Goal: Task Accomplishment & Management: Manage account settings

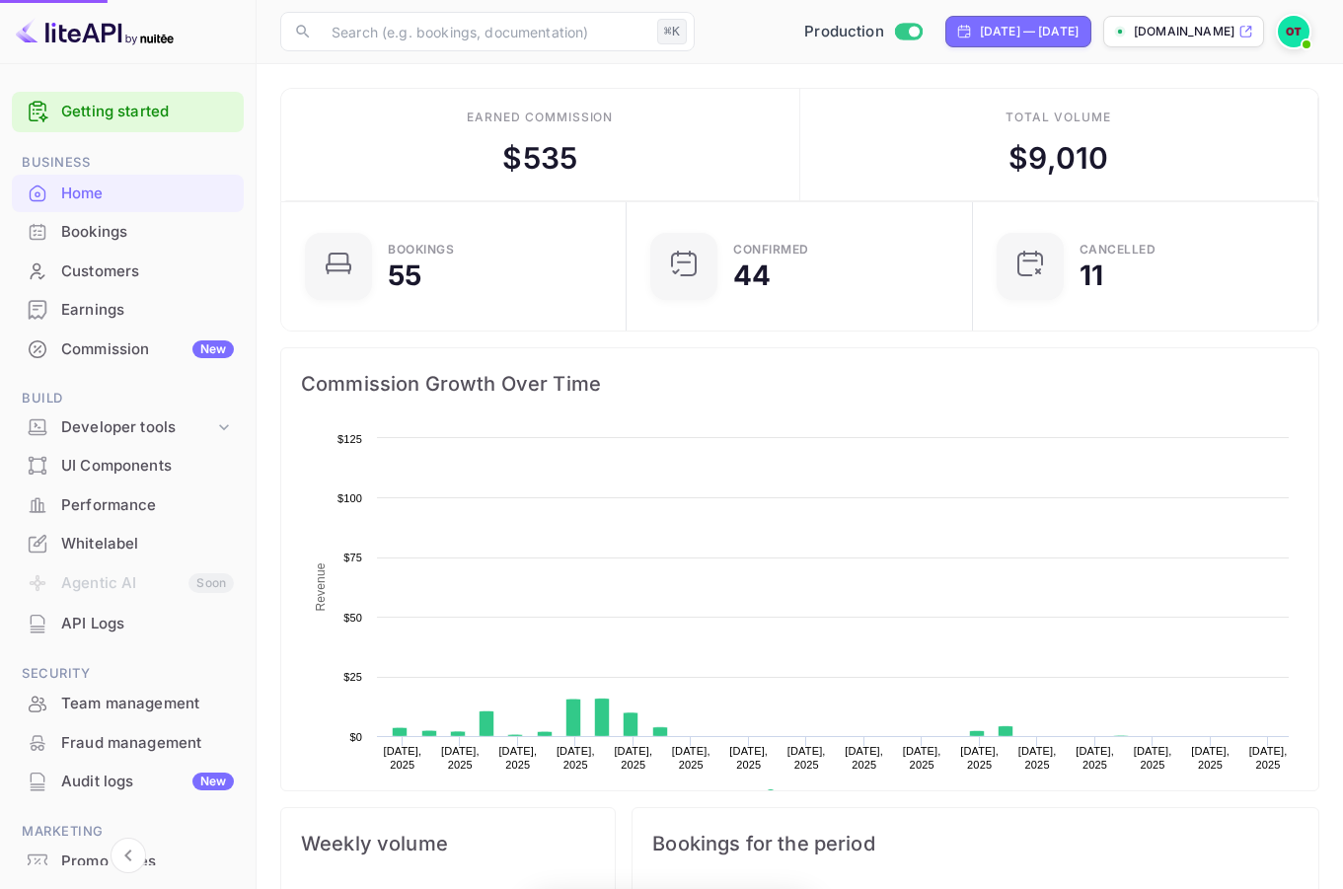
scroll to position [306, 319]
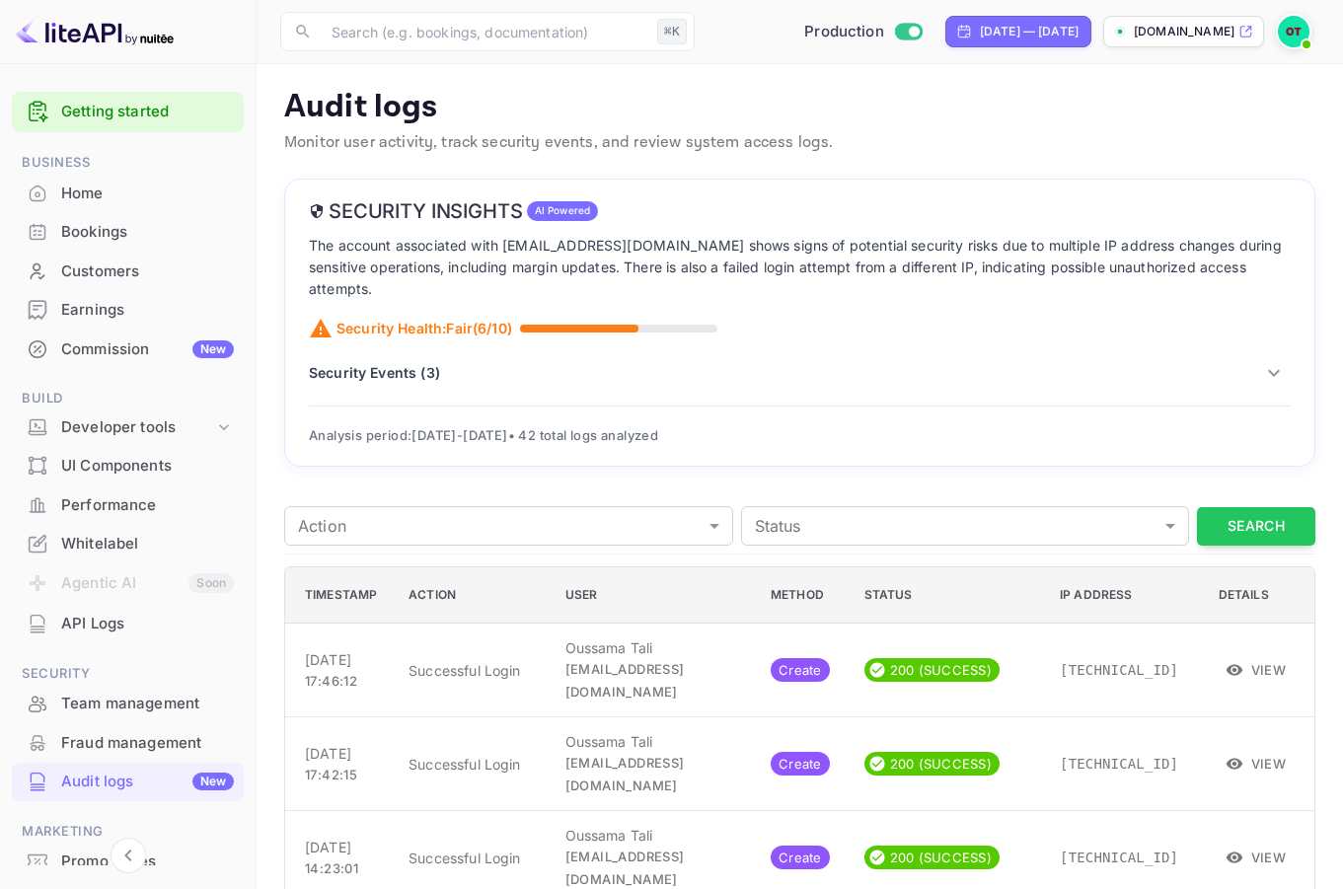
click at [412, 362] on p "Security Events ( 3 )" at bounding box center [374, 372] width 131 height 21
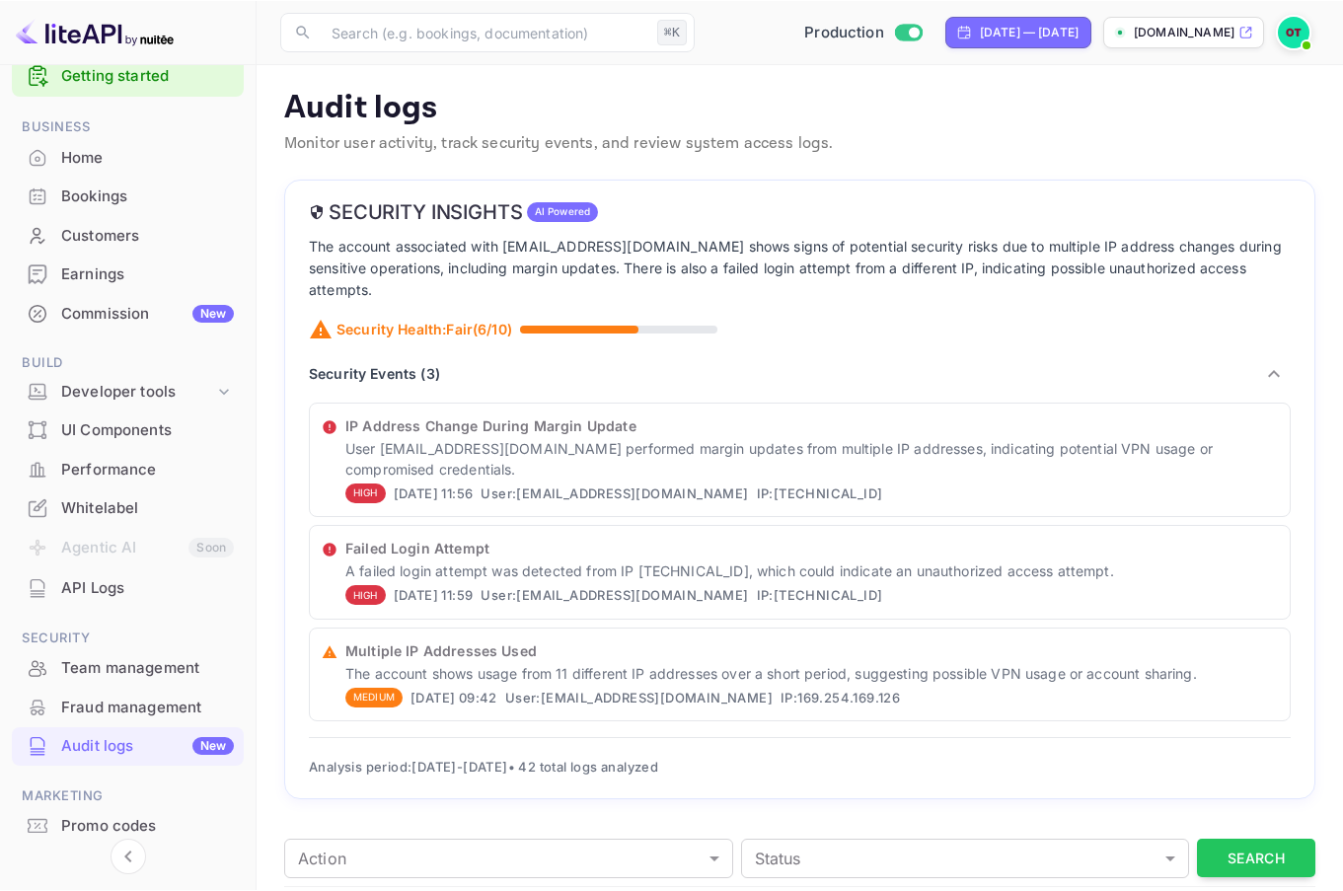
scroll to position [101, 0]
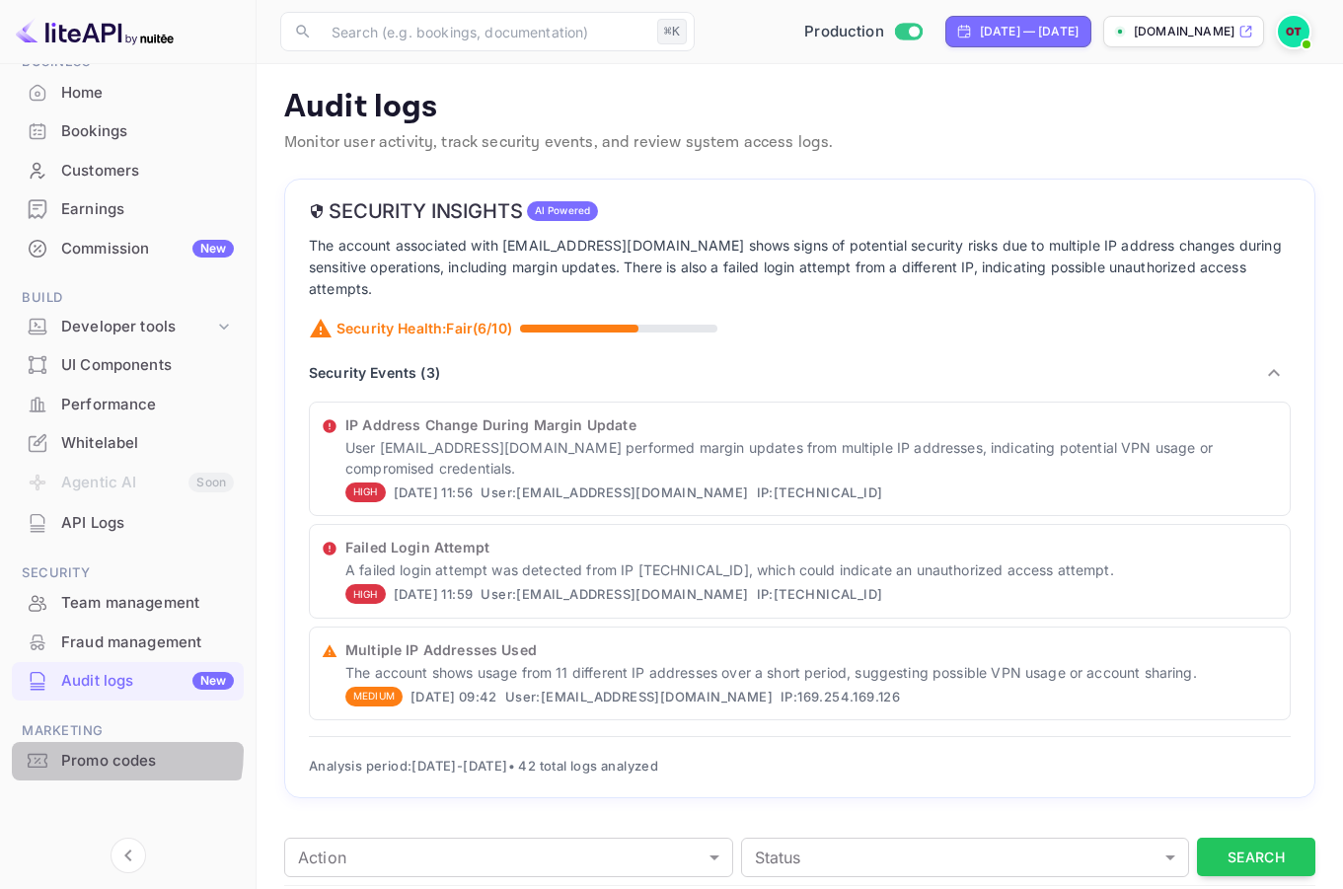
click at [75, 750] on div "Promo codes" at bounding box center [147, 761] width 173 height 23
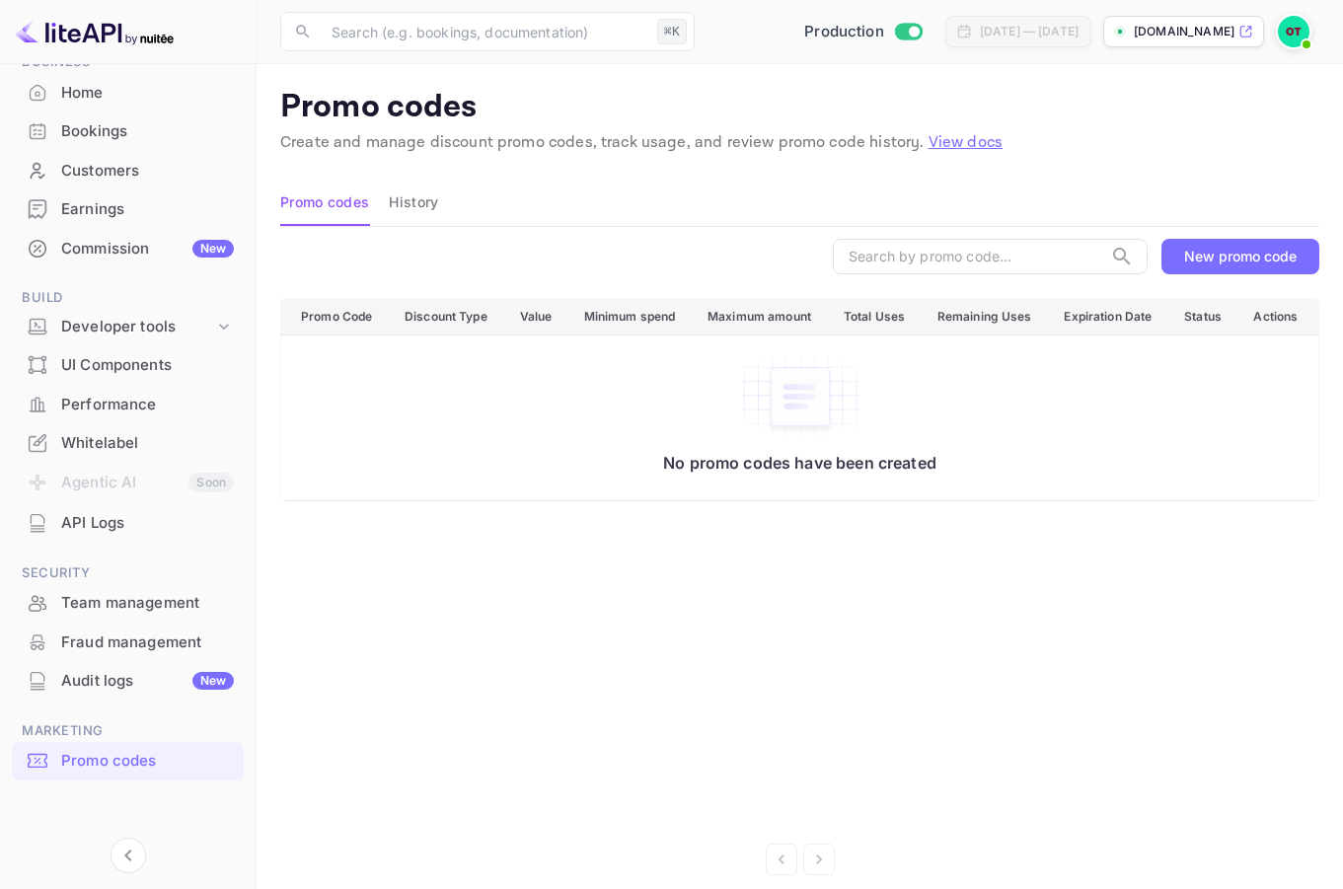
click at [1239, 258] on div "New promo code" at bounding box center [1240, 256] width 112 height 17
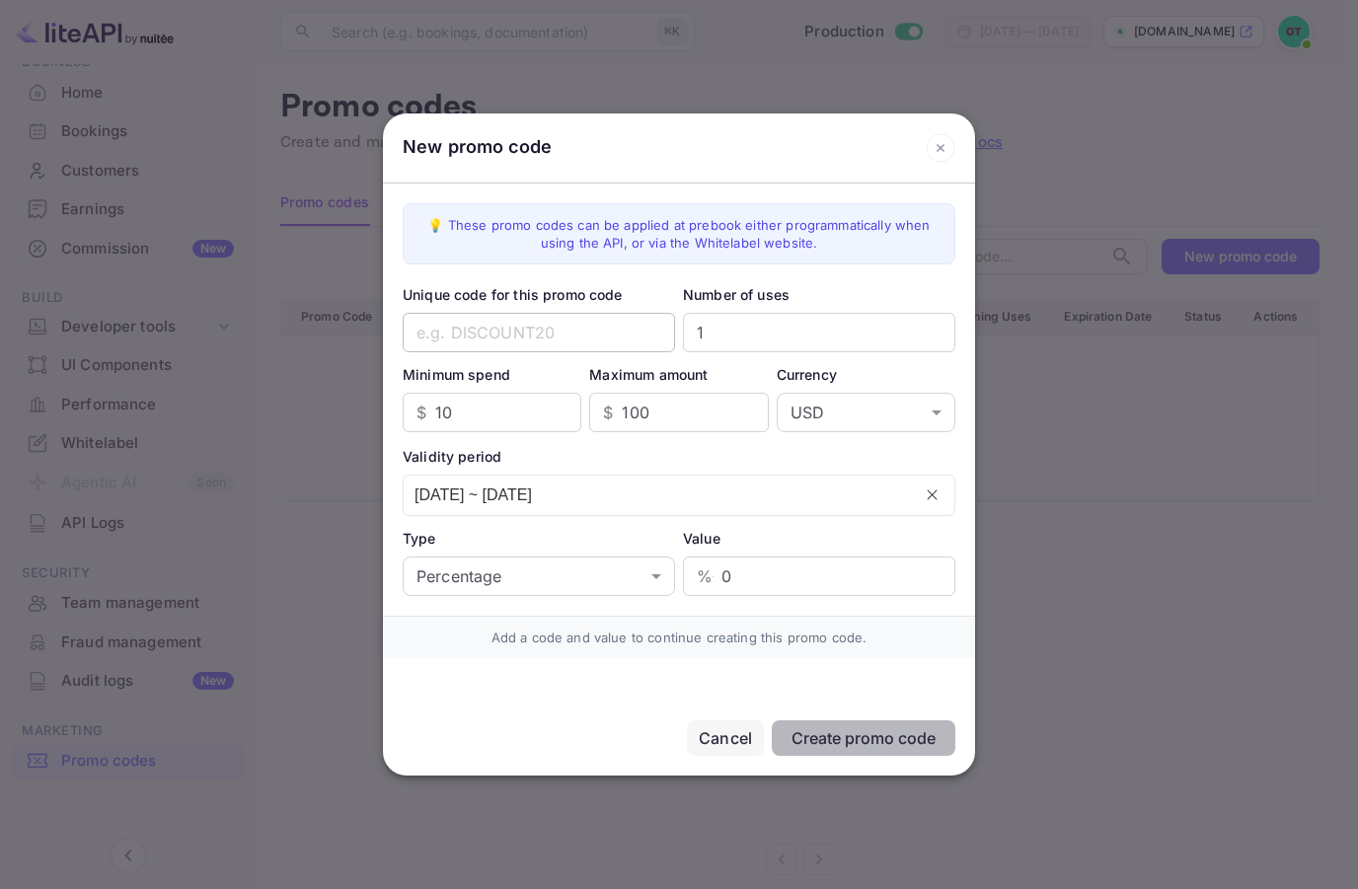
click at [510, 340] on input "text" at bounding box center [539, 332] width 272 height 39
click at [521, 573] on body "Getting started Business Home Bookings Customers Earnings Commission New Build …" at bounding box center [679, 455] width 1358 height 911
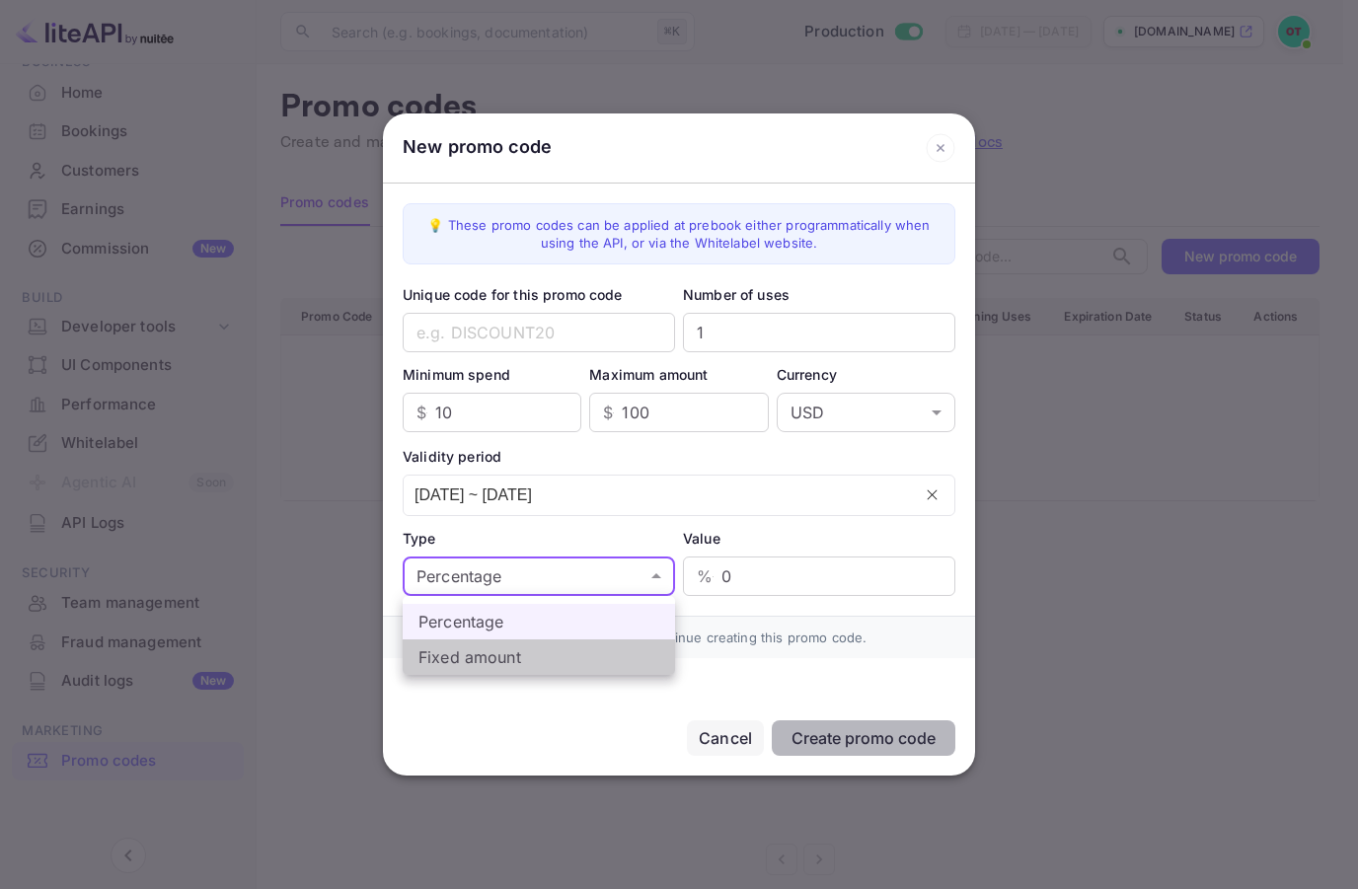
click at [484, 661] on li "Fixed amount" at bounding box center [539, 657] width 272 height 36
type input "fixed_amount"
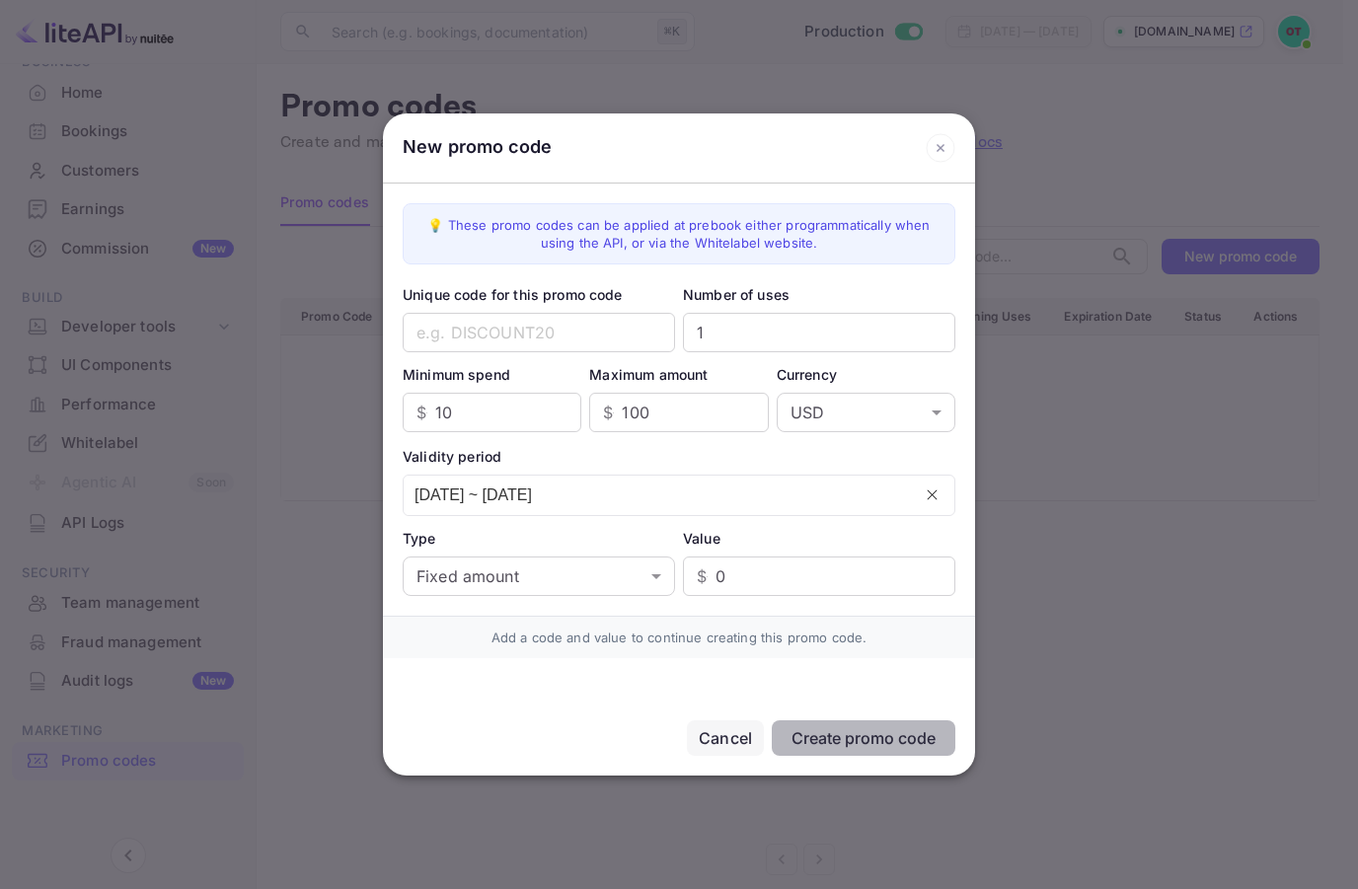
click at [713, 738] on div "Cancel" at bounding box center [725, 738] width 53 height 24
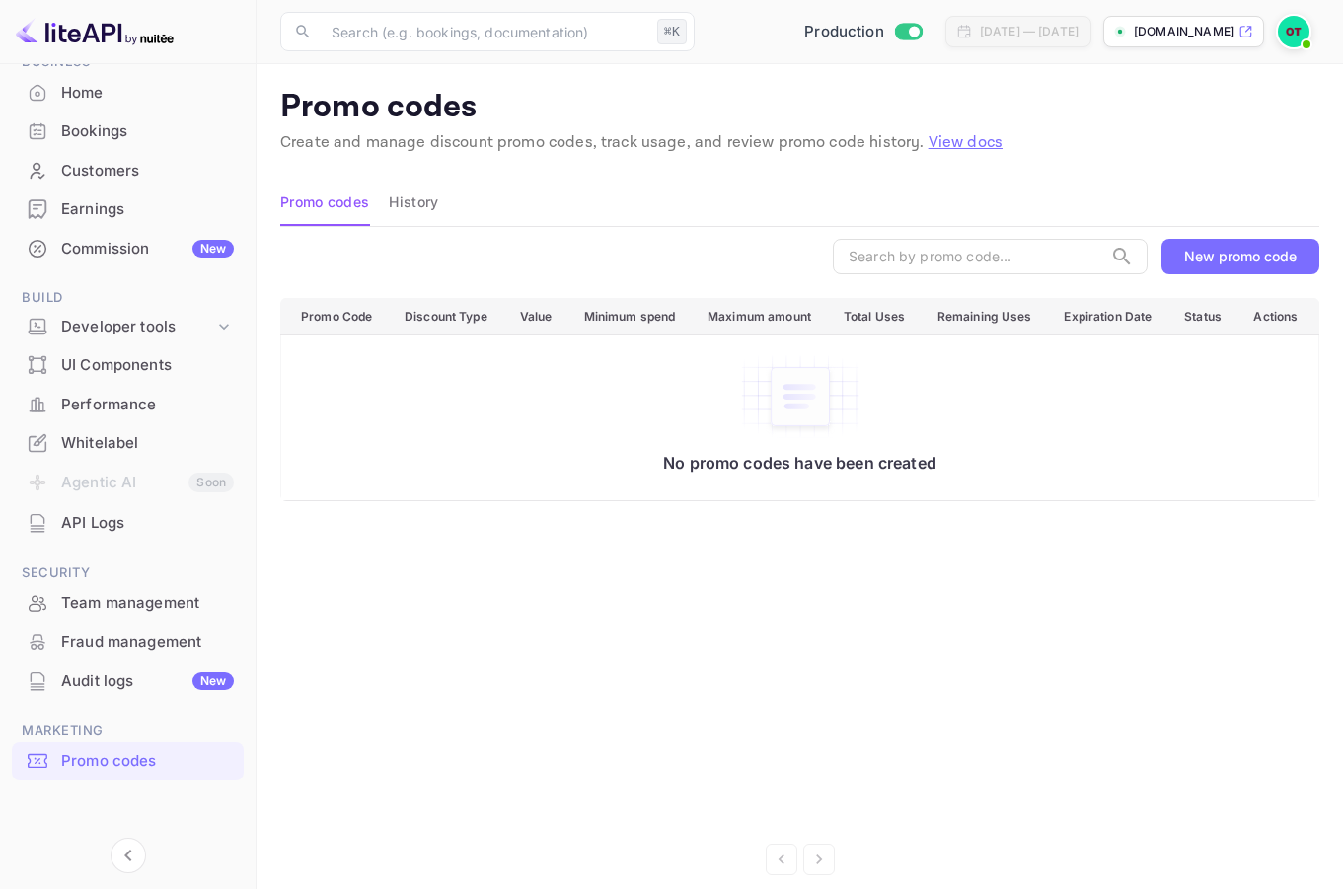
click at [1200, 256] on div "New promo code" at bounding box center [1240, 256] width 112 height 17
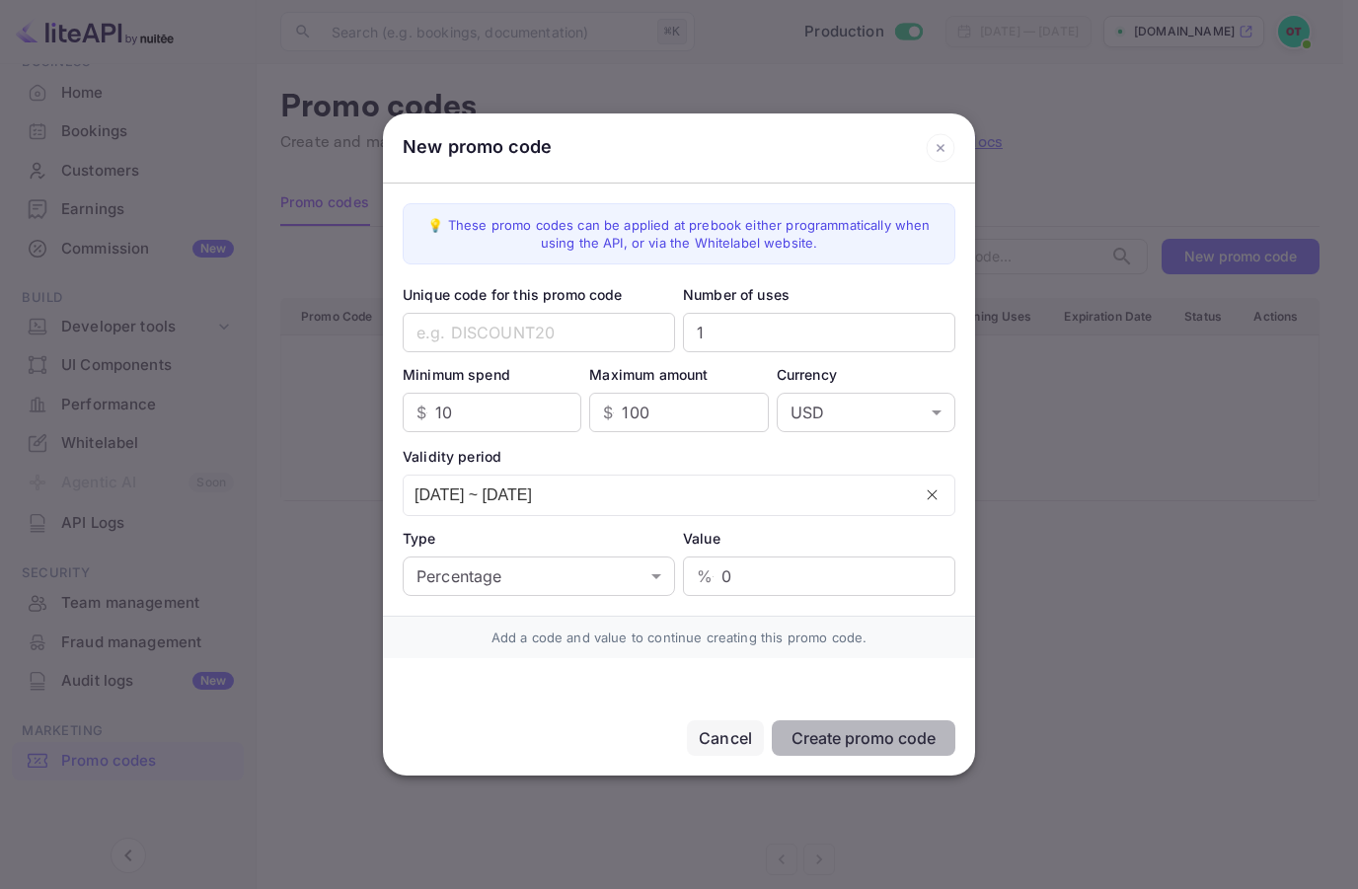
click at [932, 140] on icon at bounding box center [940, 148] width 30 height 30
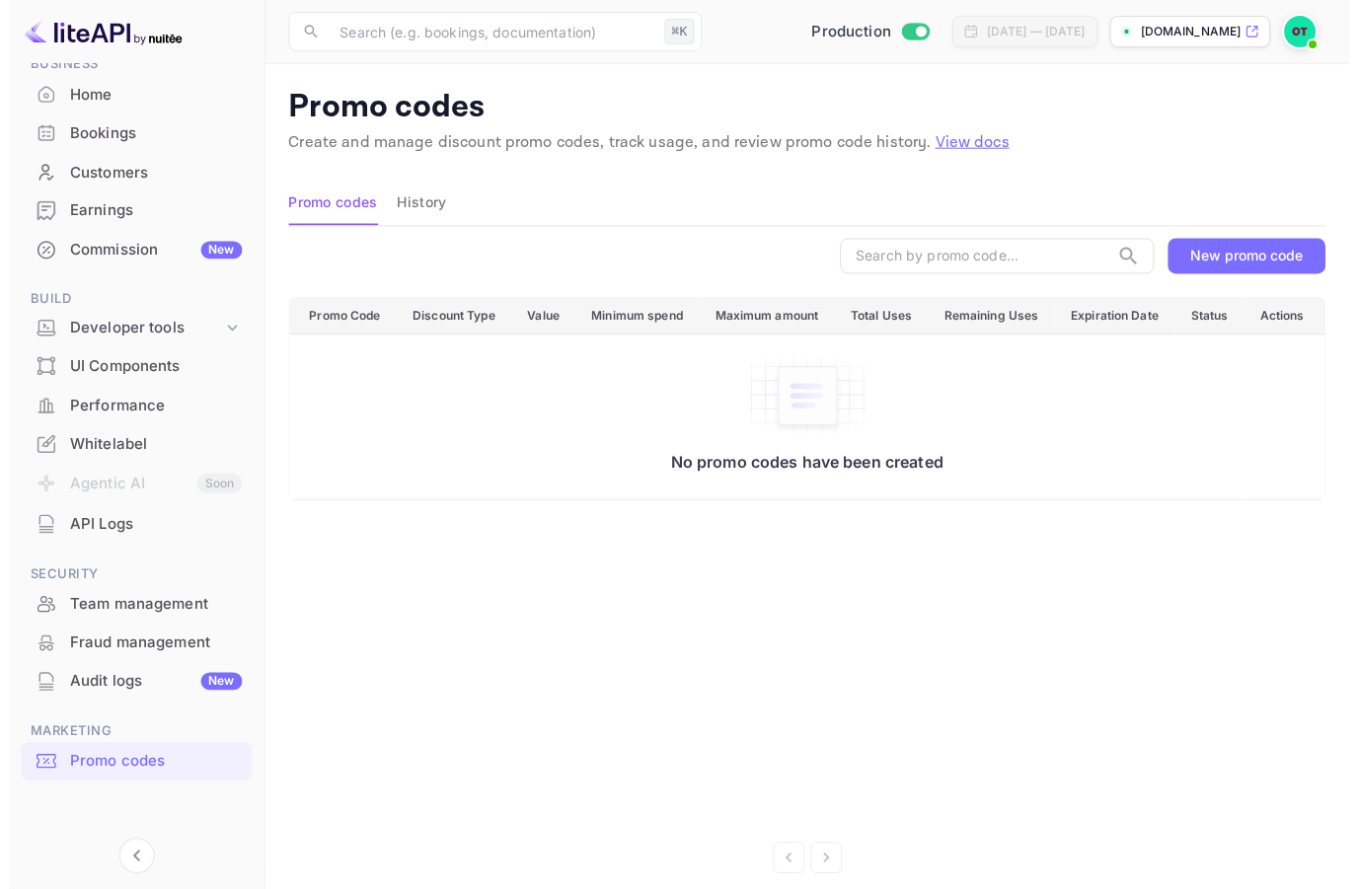
scroll to position [101, 0]
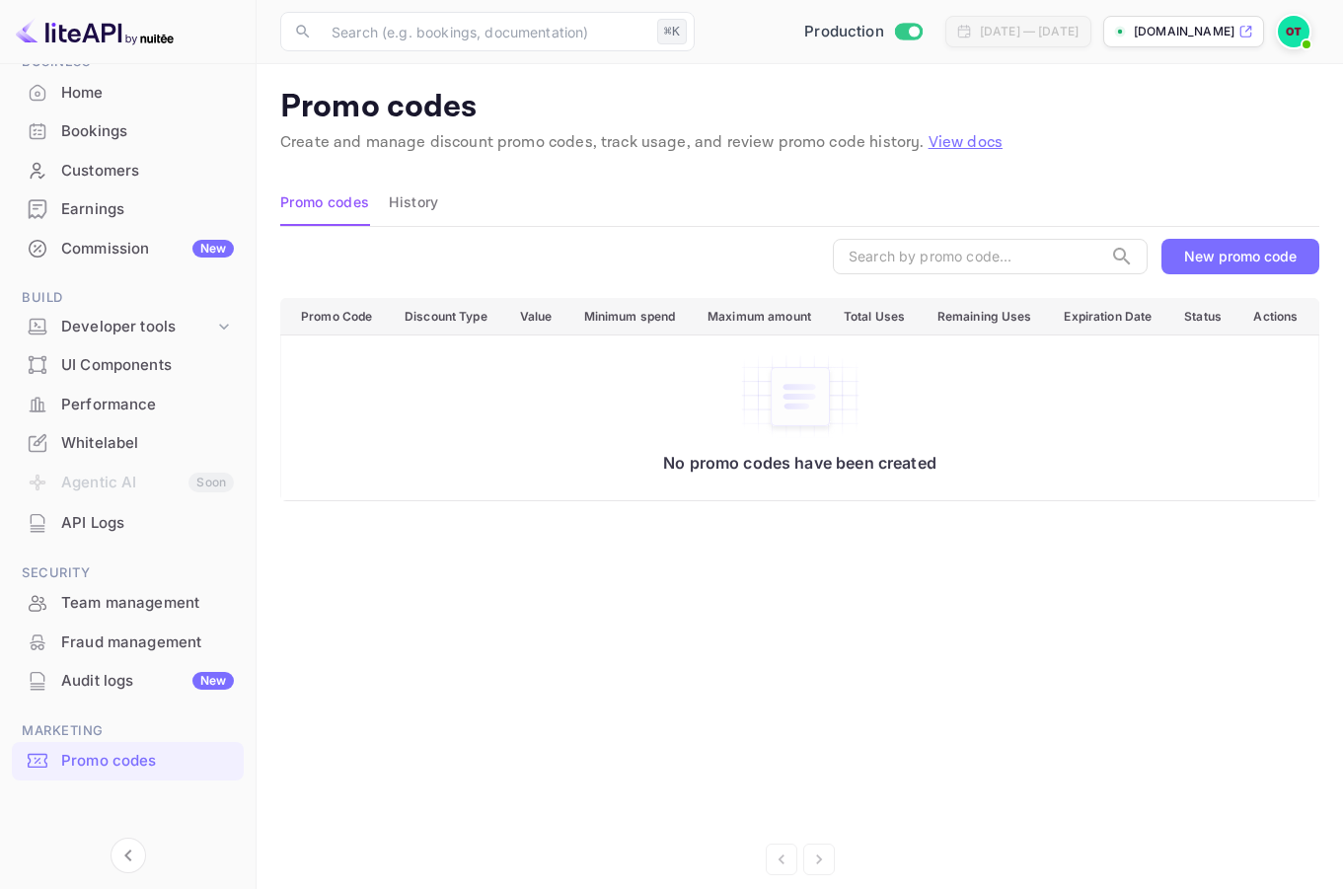
click at [1318, 29] on div at bounding box center [1297, 32] width 43 height 36
click at [1300, 34] on img at bounding box center [1294, 32] width 32 height 32
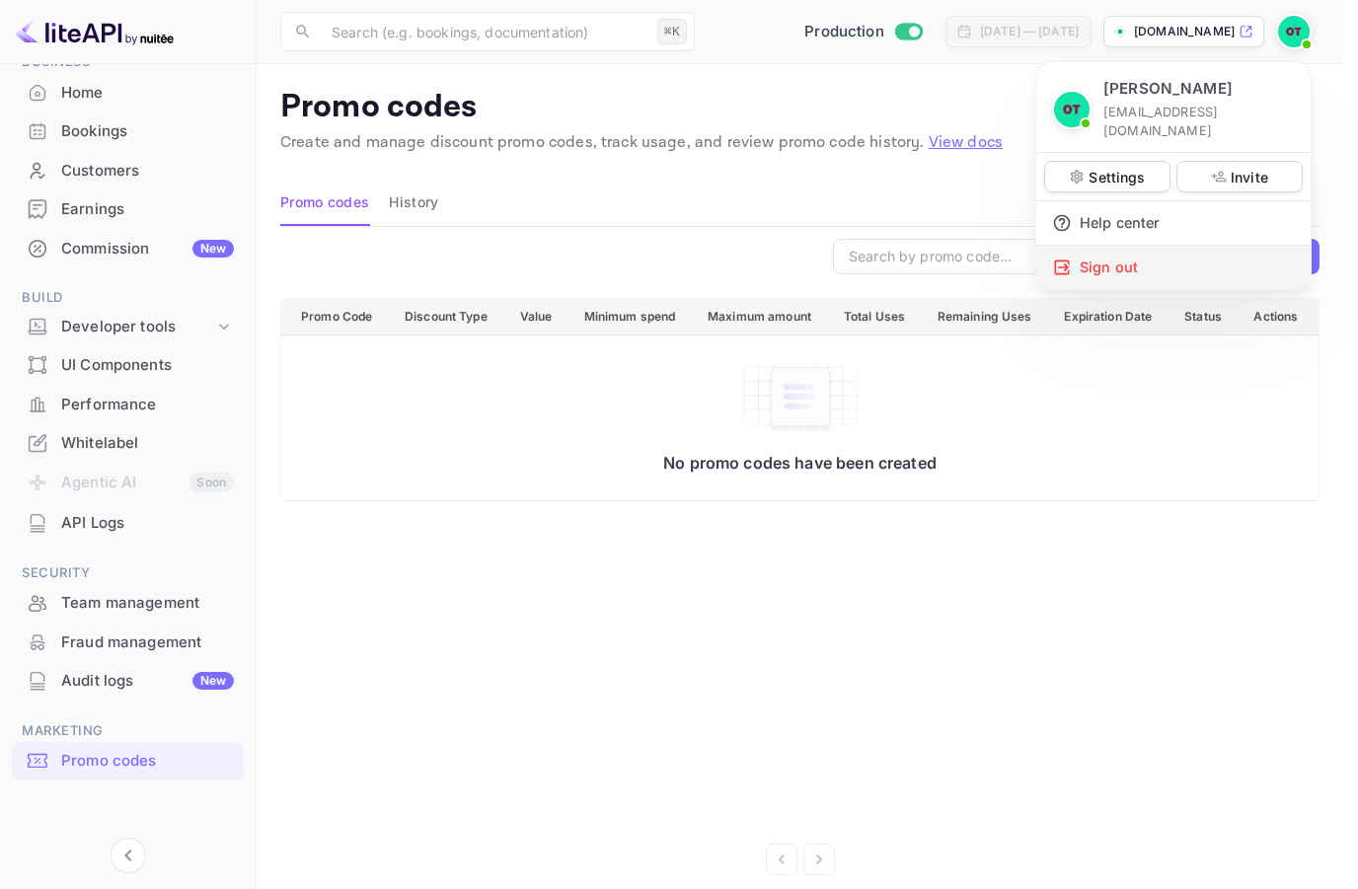
click at [1129, 246] on div "Sign out" at bounding box center [1173, 267] width 274 height 43
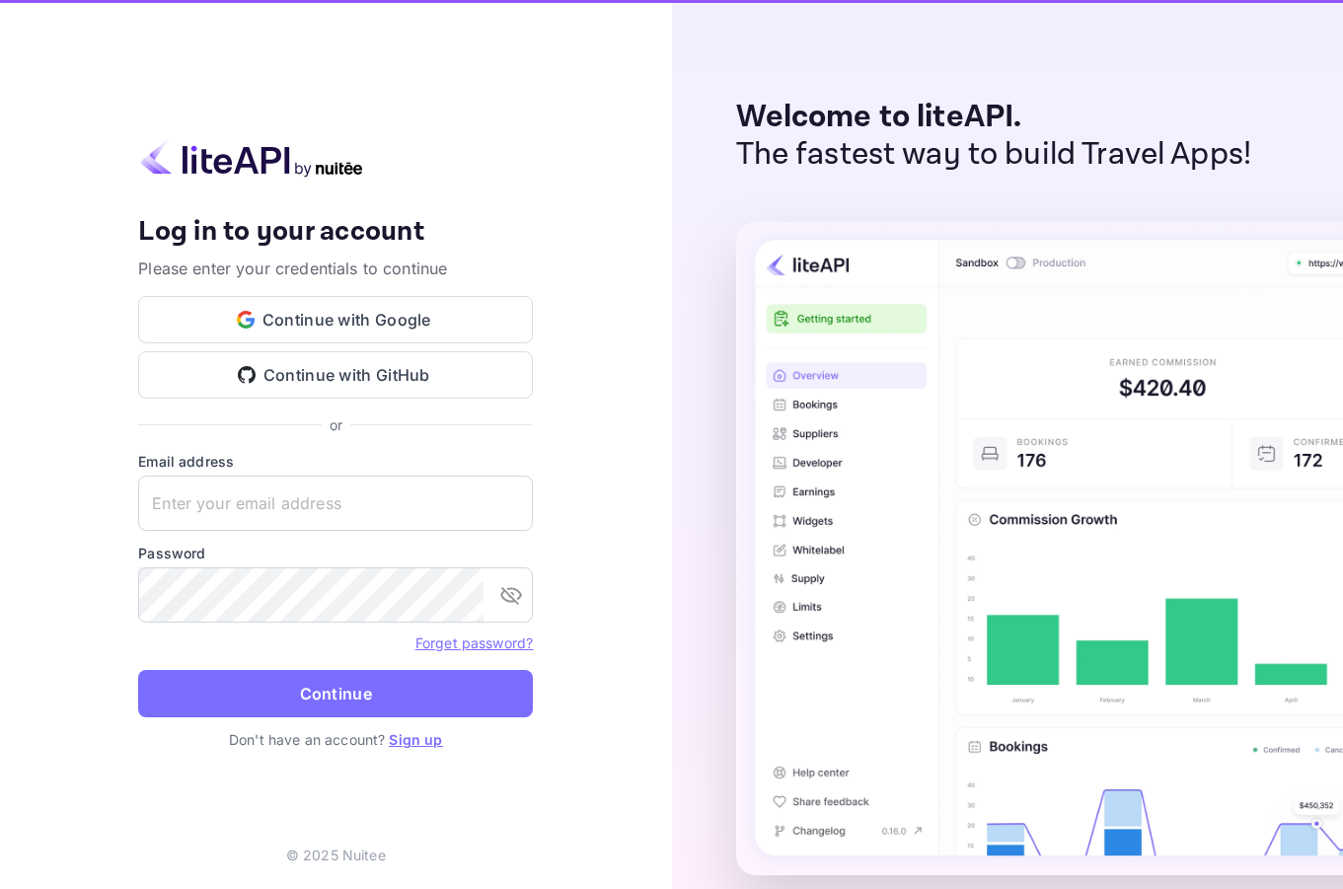
type input "[EMAIL_ADDRESS][DOMAIN_NAME]"
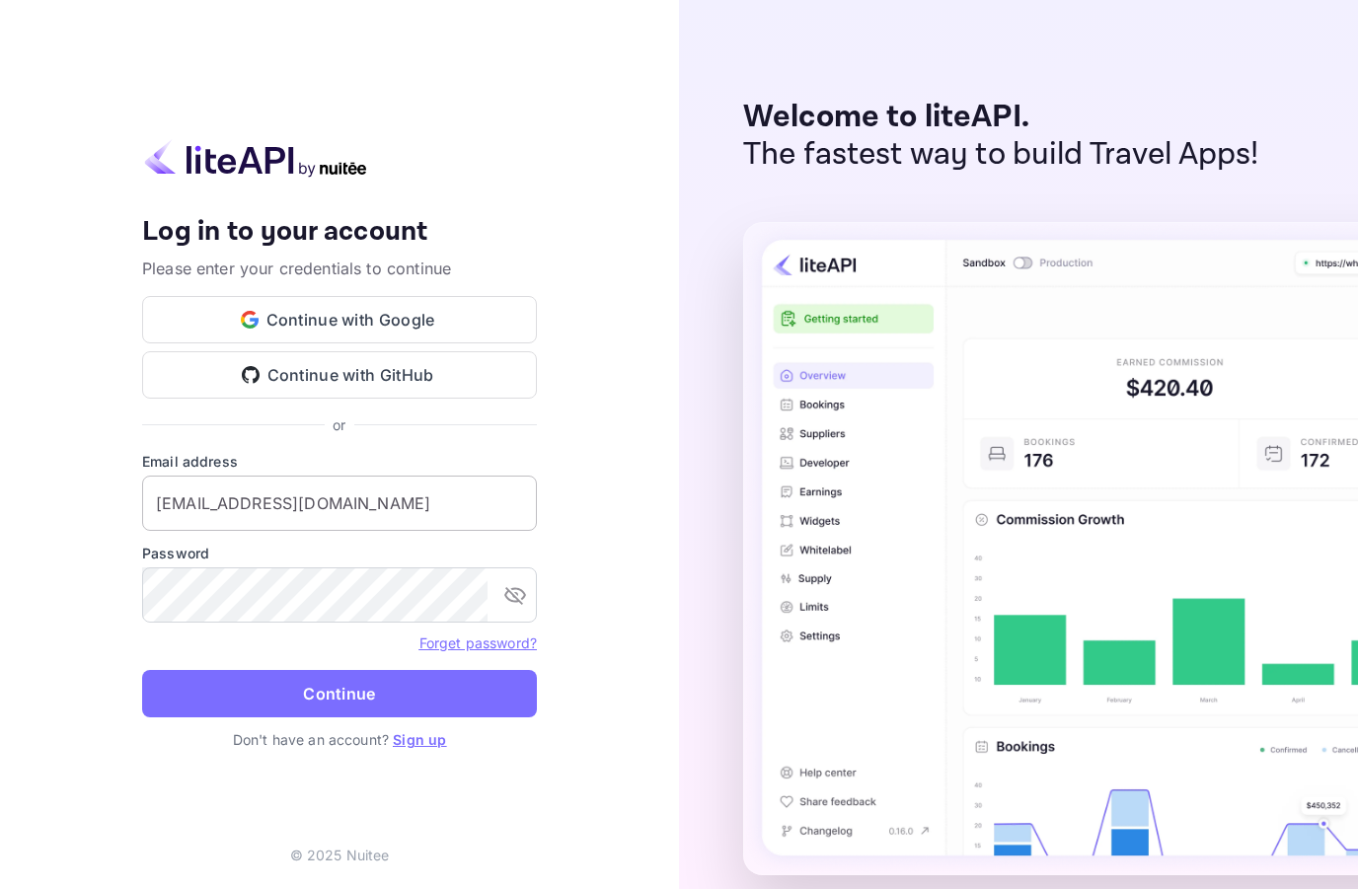
click at [287, 494] on input "[EMAIL_ADDRESS][DOMAIN_NAME]" at bounding box center [339, 503] width 395 height 55
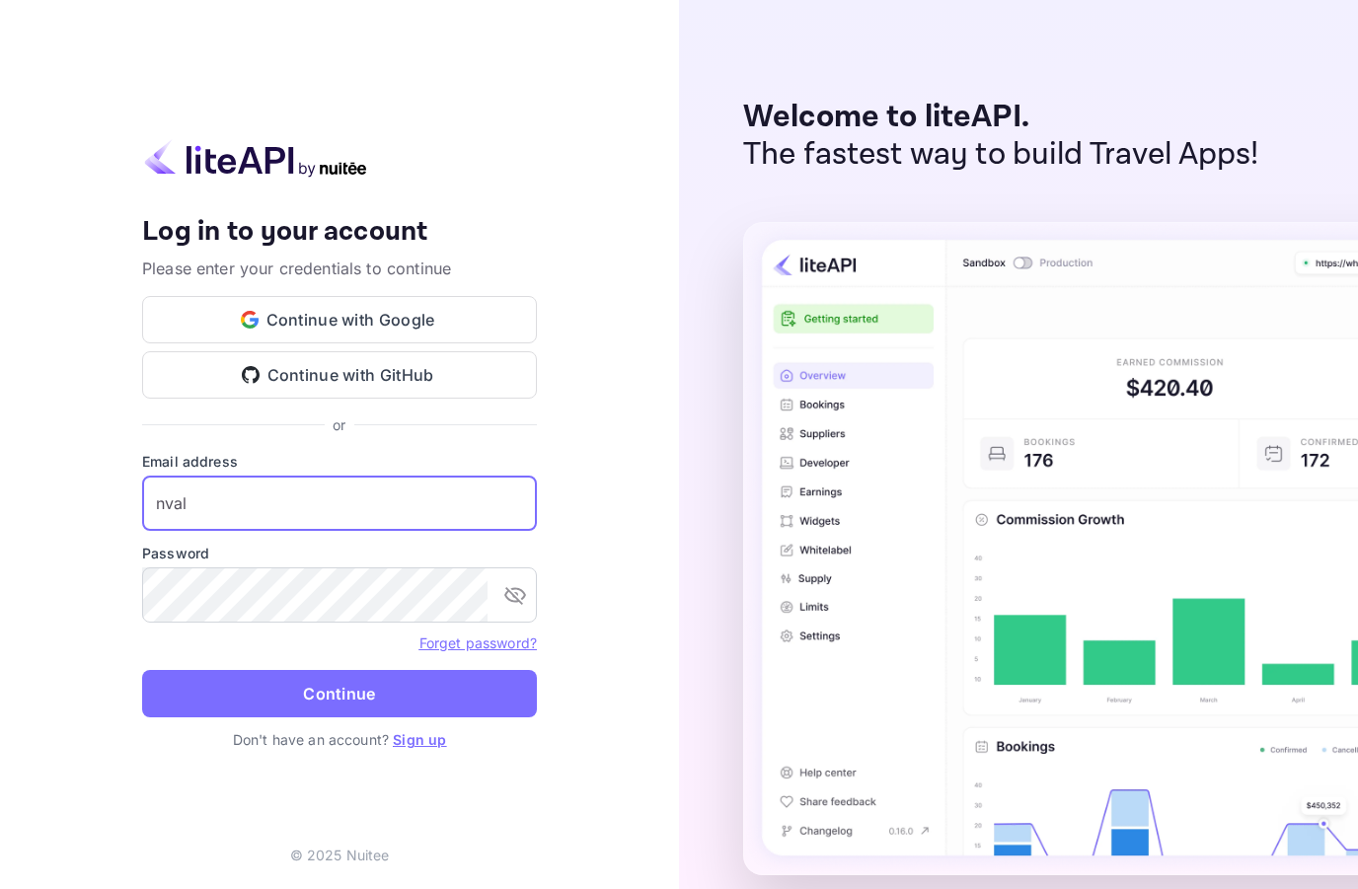
type input "nva"
type input "[PERSON_NAME][EMAIL_ADDRESS][DOMAIN_NAME]"
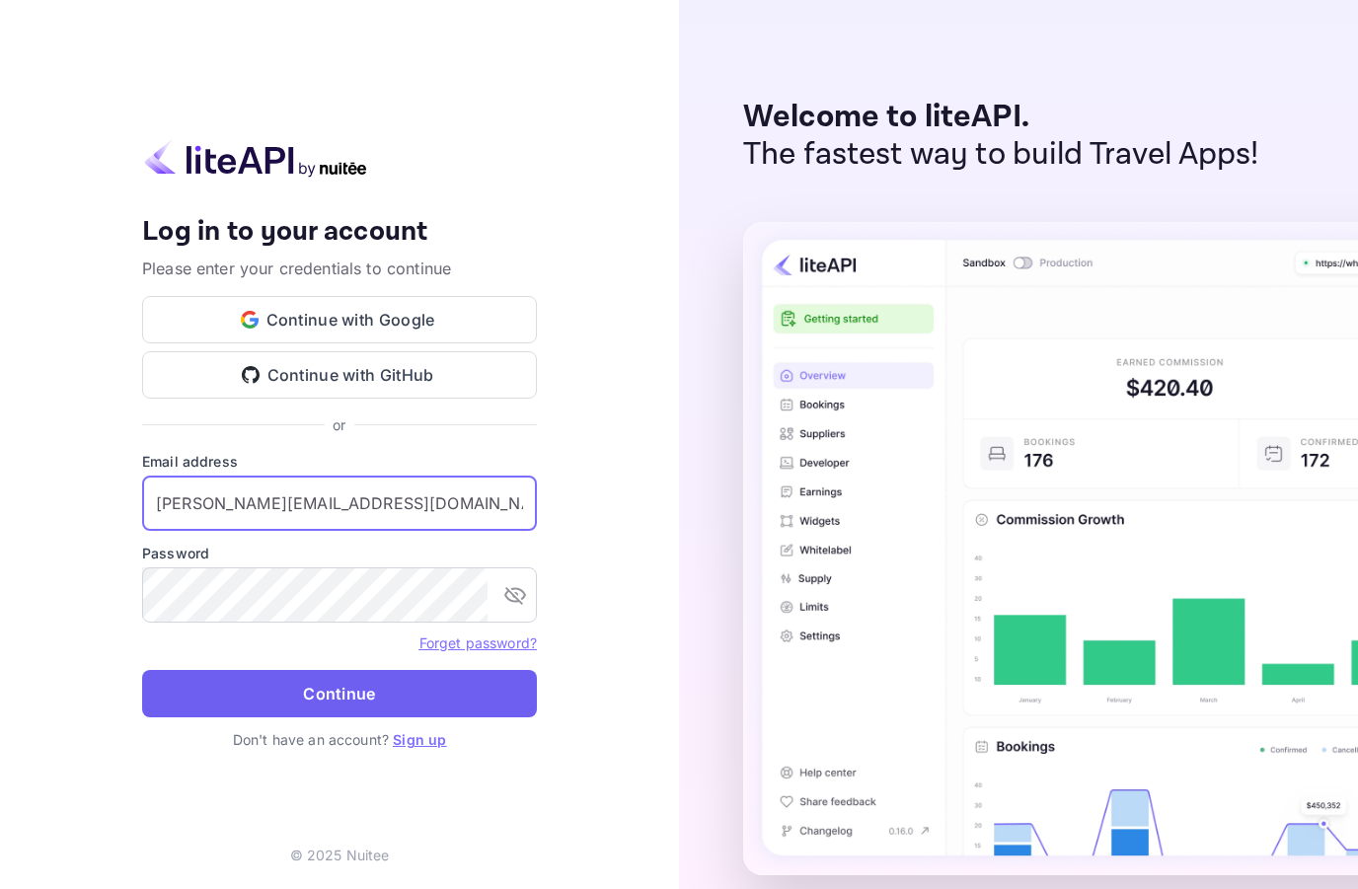
click at [304, 684] on button "Continue" at bounding box center [339, 693] width 395 height 47
